Goal: Task Accomplishment & Management: Manage account settings

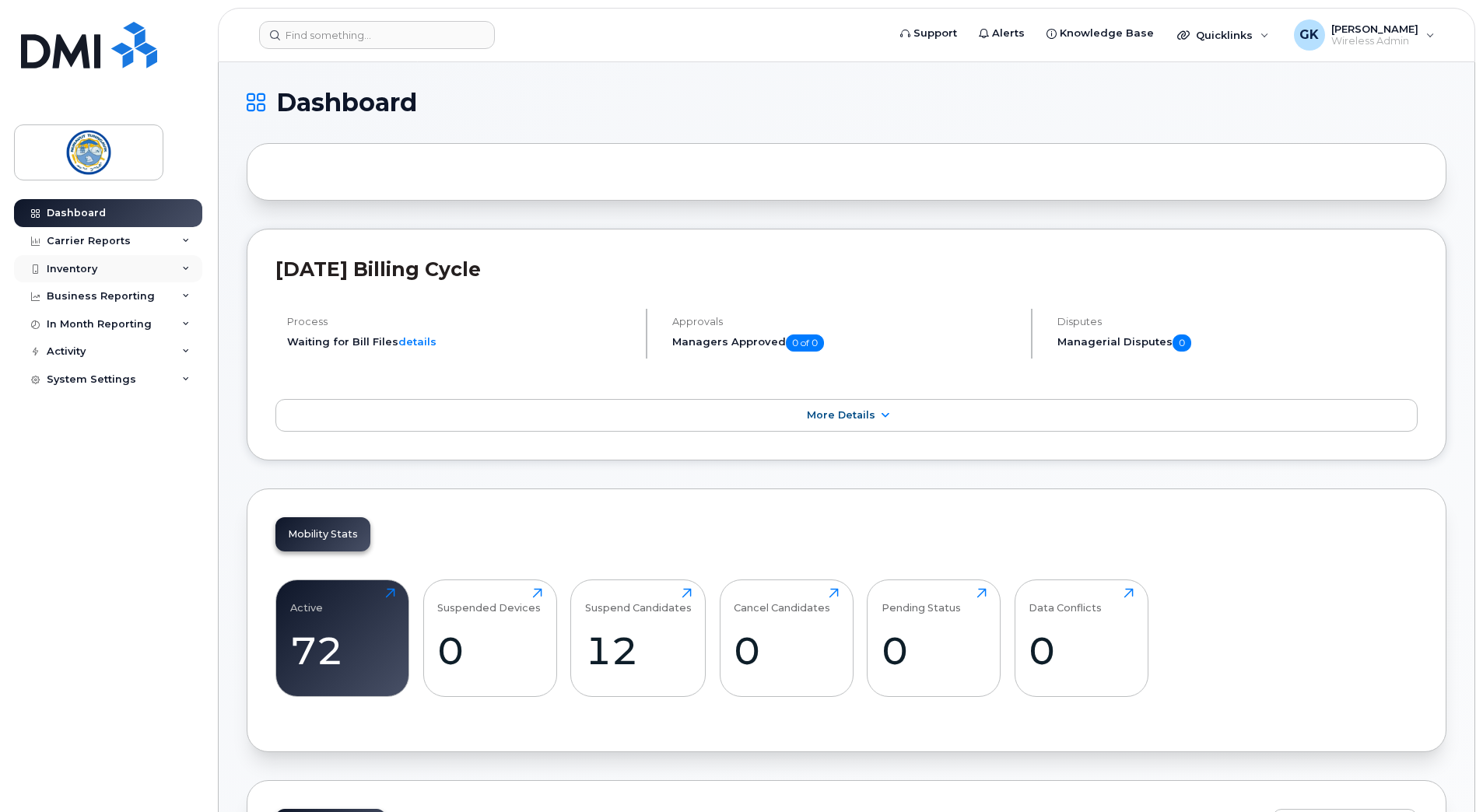
click at [182, 271] on icon at bounding box center [186, 269] width 8 height 8
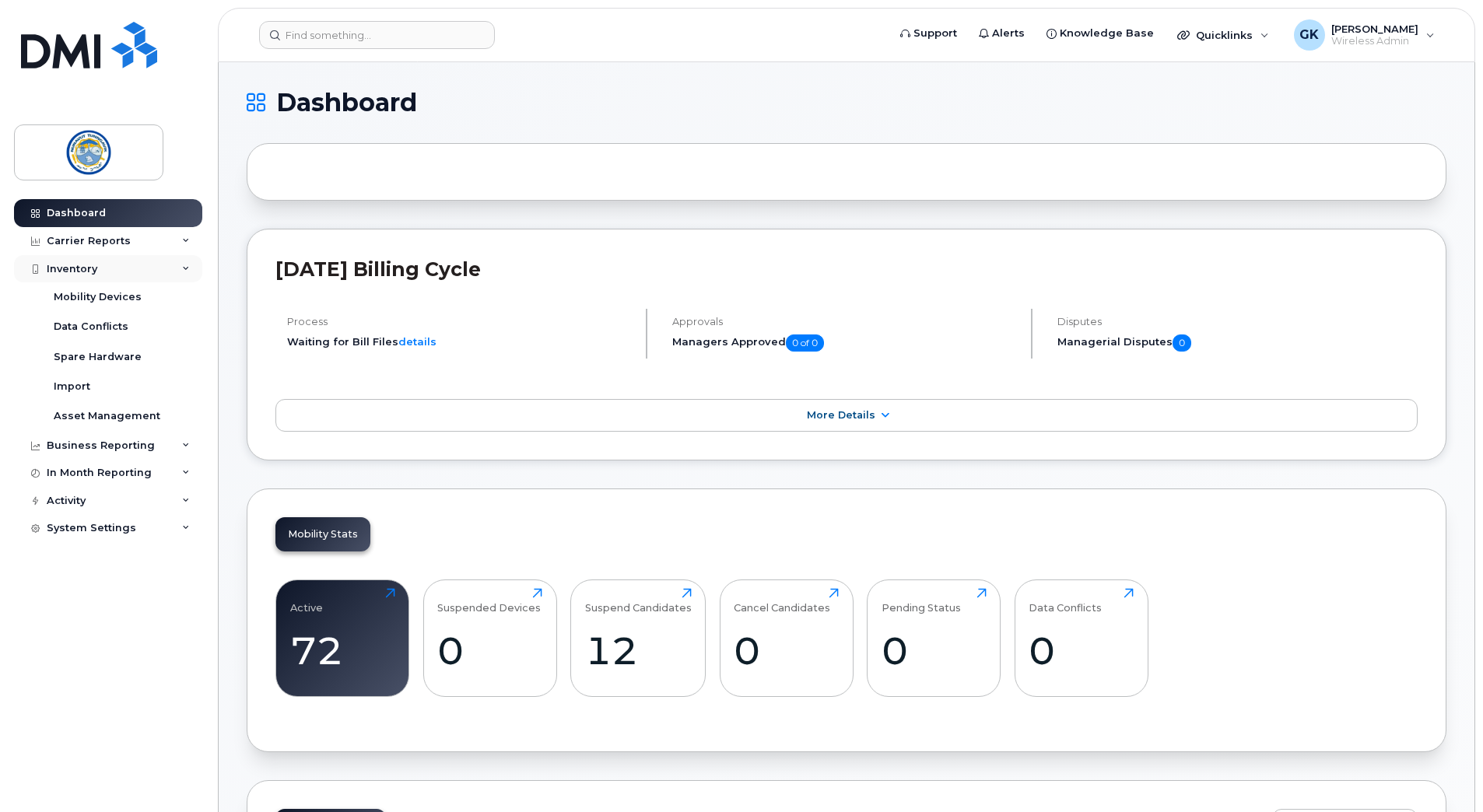
click at [183, 266] on icon at bounding box center [186, 269] width 8 height 8
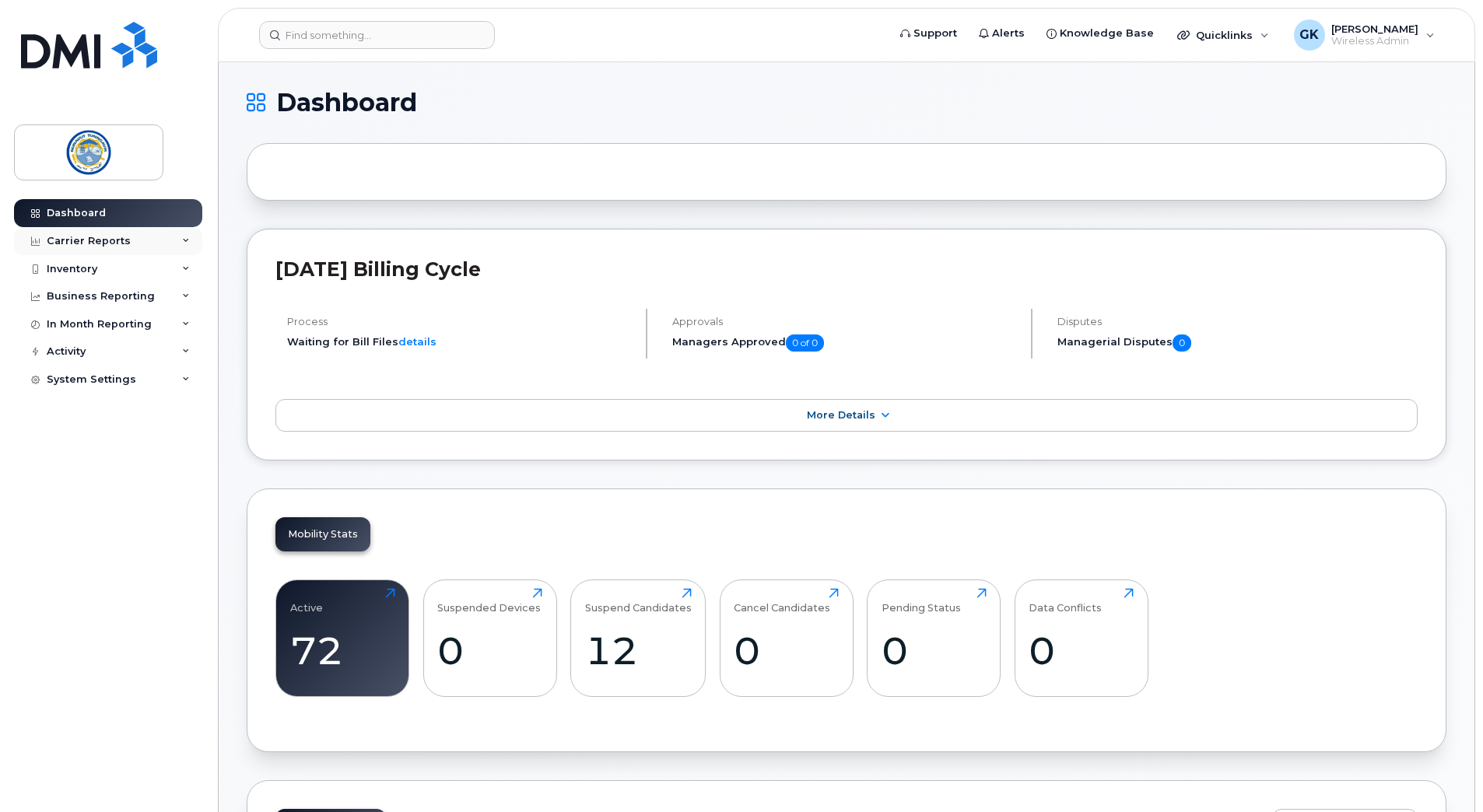
click at [182, 243] on icon at bounding box center [186, 241] width 8 height 8
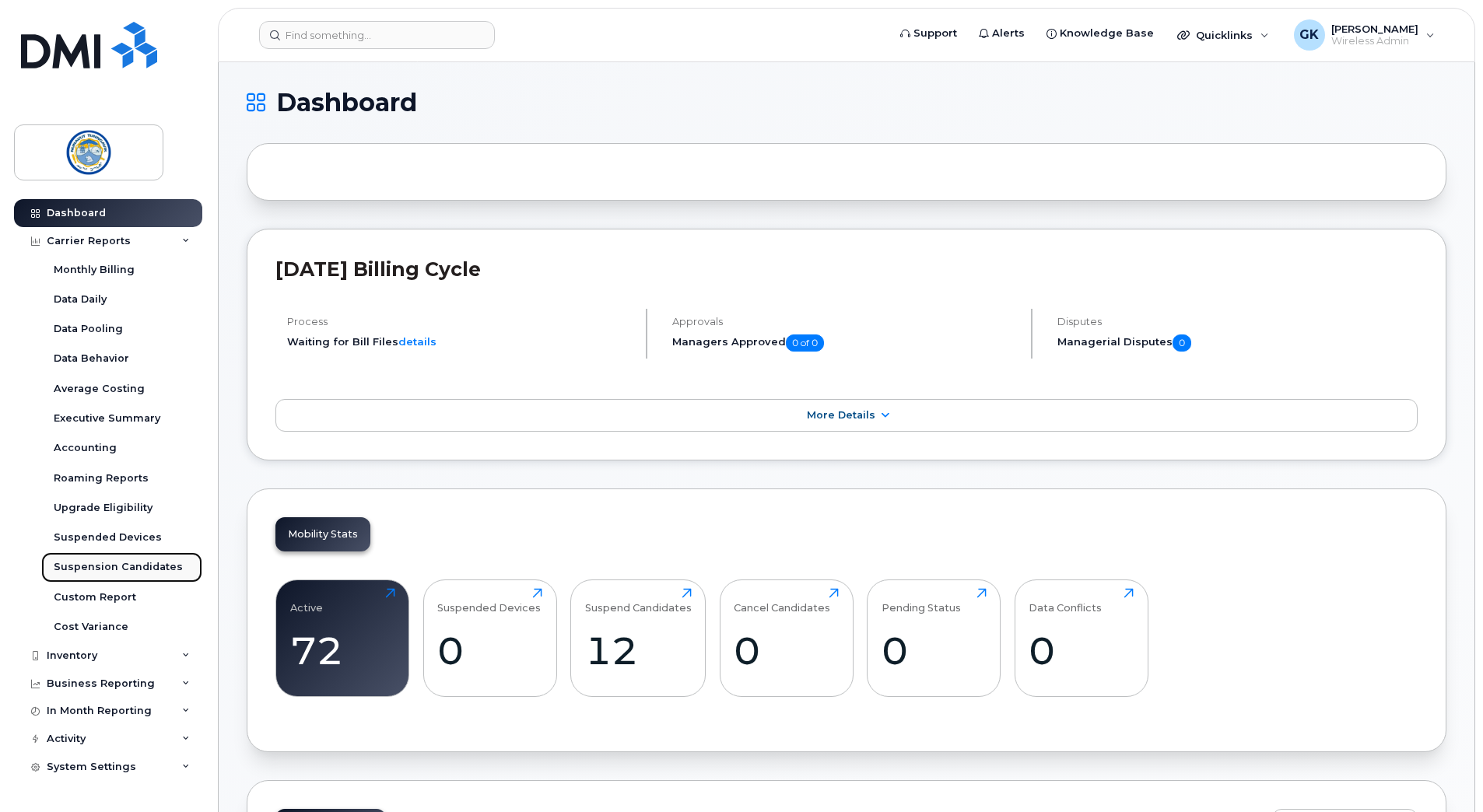
click at [148, 574] on div "Suspension Candidates" at bounding box center [118, 568] width 129 height 14
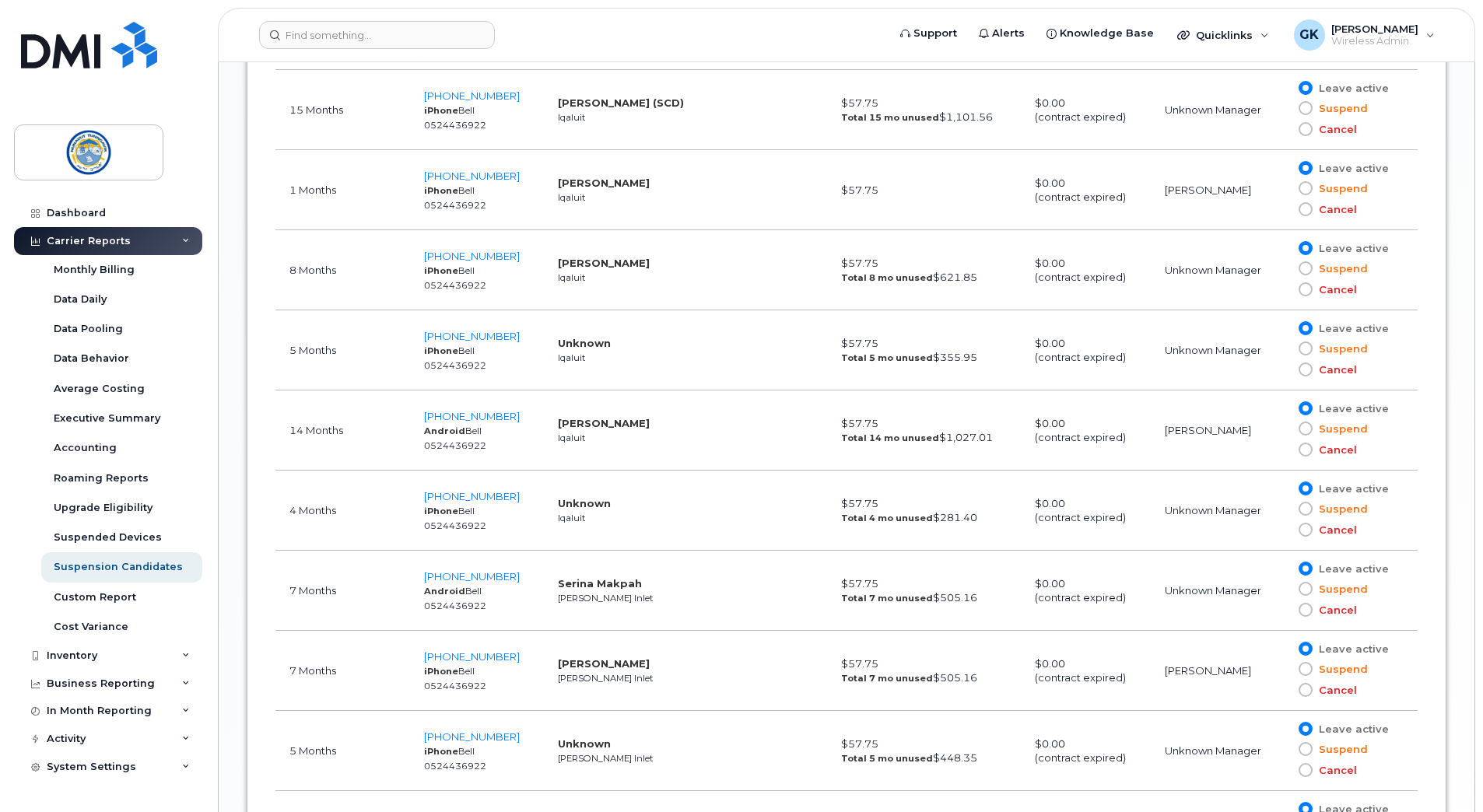
scroll to position [1330, 0]
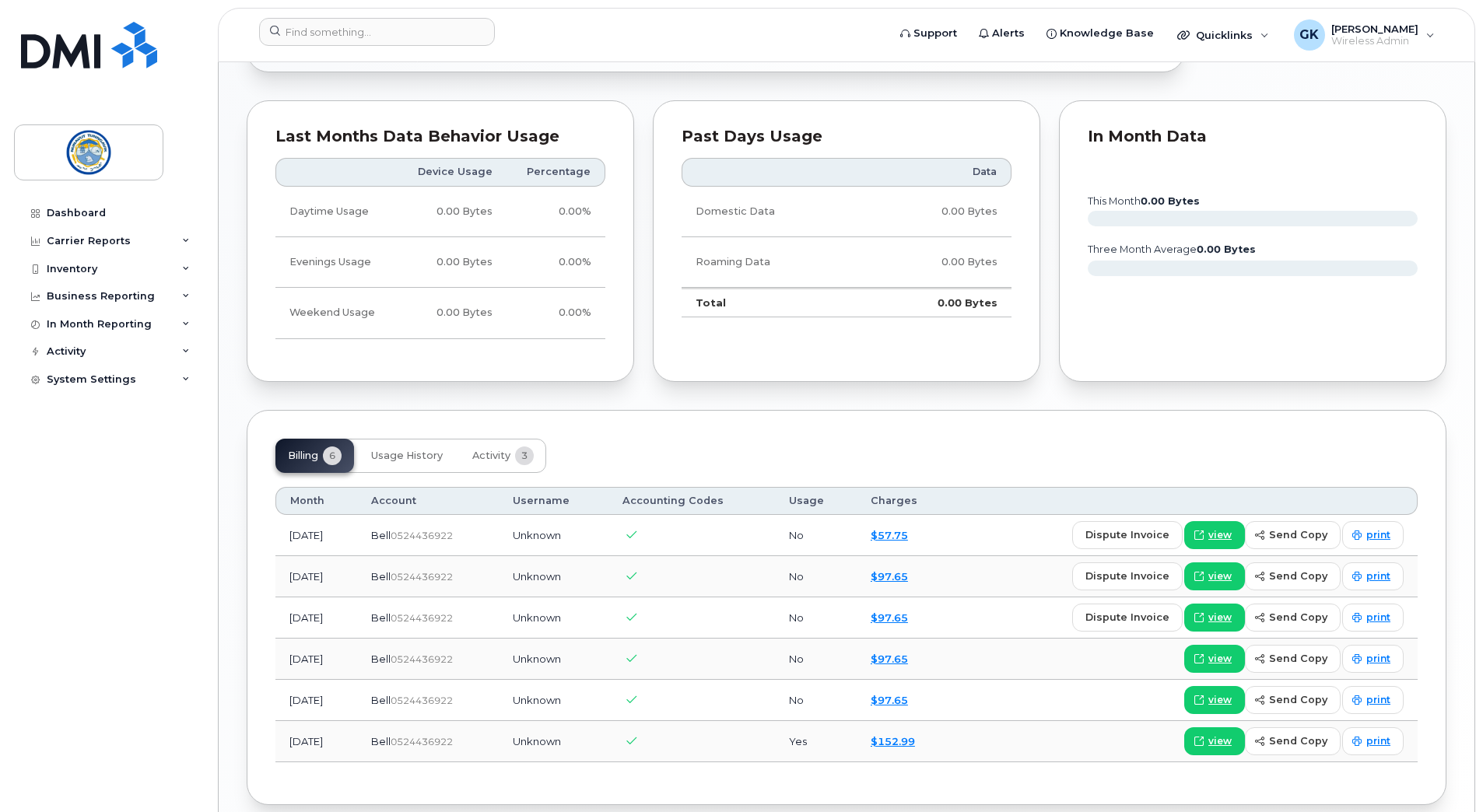
scroll to position [964, 0]
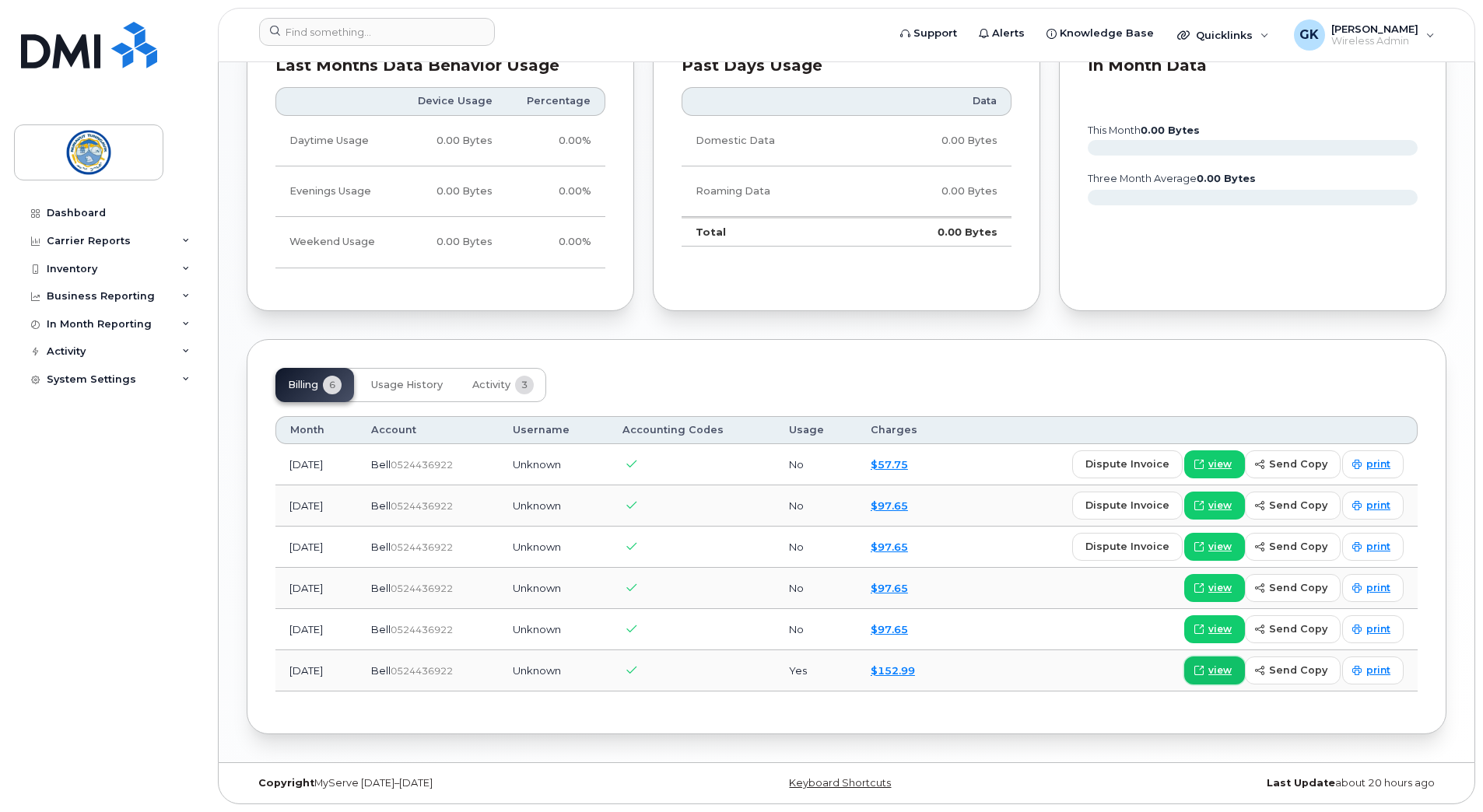
click at [1208, 669] on span "view" at bounding box center [1219, 671] width 23 height 14
